Goal: Information Seeking & Learning: Learn about a topic

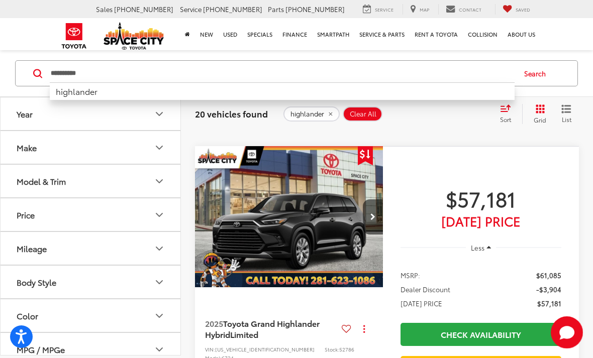
click at [318, 70] on input "**********" at bounding box center [282, 73] width 465 height 24
type input "*"
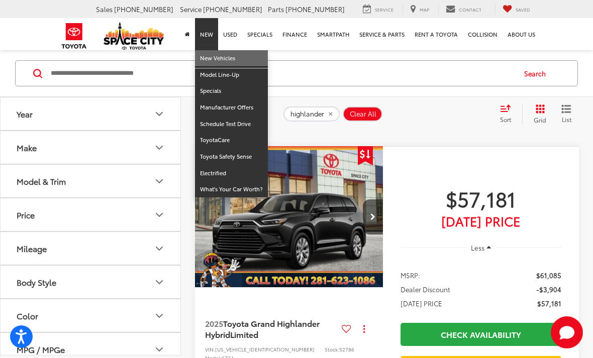
click at [229, 59] on link "New Vehicles" at bounding box center [231, 58] width 73 height 17
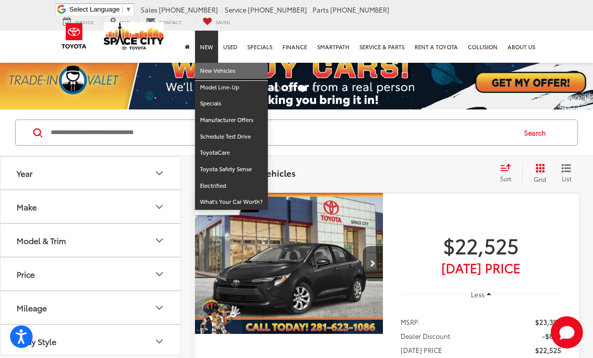
click at [207, 63] on link "New Vehicles" at bounding box center [231, 71] width 73 height 17
